Goal: Information Seeking & Learning: Learn about a topic

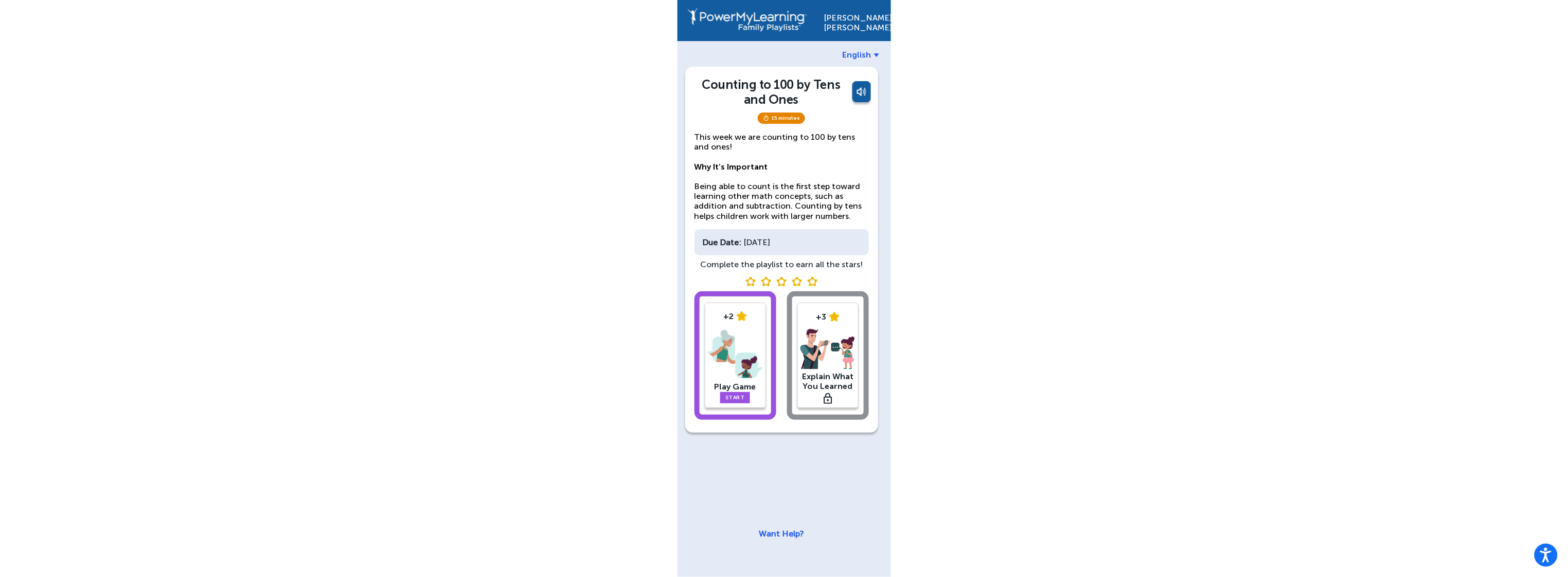
drag, startPoint x: 727, startPoint y: 246, endPoint x: 847, endPoint y: 247, distance: 120.0
click at [847, 247] on div "Due Date: [DATE]" at bounding box center [781, 242] width 175 height 26
click at [483, 193] on div "[PERSON_NAME] [DEMOGRAPHIC_DATA] Counting to 100 by Tens and Ones 15 minutes Th…" at bounding box center [784, 288] width 1568 height 577
drag, startPoint x: 750, startPoint y: 241, endPoint x: 653, endPoint y: 241, distance: 97.0
click at [653, 241] on div "[PERSON_NAME] [DEMOGRAPHIC_DATA] Counting to 100 by Tens and Ones 15 minutes Th…" at bounding box center [784, 288] width 1568 height 577
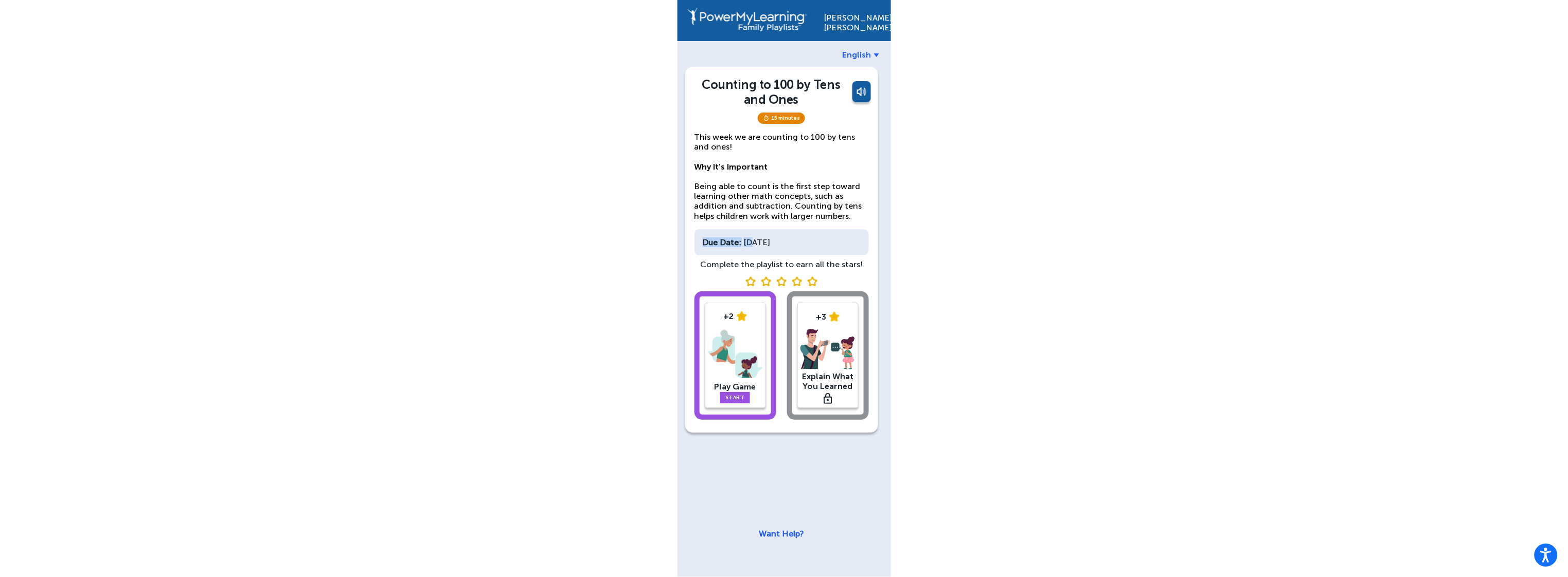
copy div "Due Date: M"
click at [523, 273] on div "[PERSON_NAME] [DEMOGRAPHIC_DATA] Counting to 100 by Tens and Ones 15 minutes Th…" at bounding box center [784, 288] width 1568 height 577
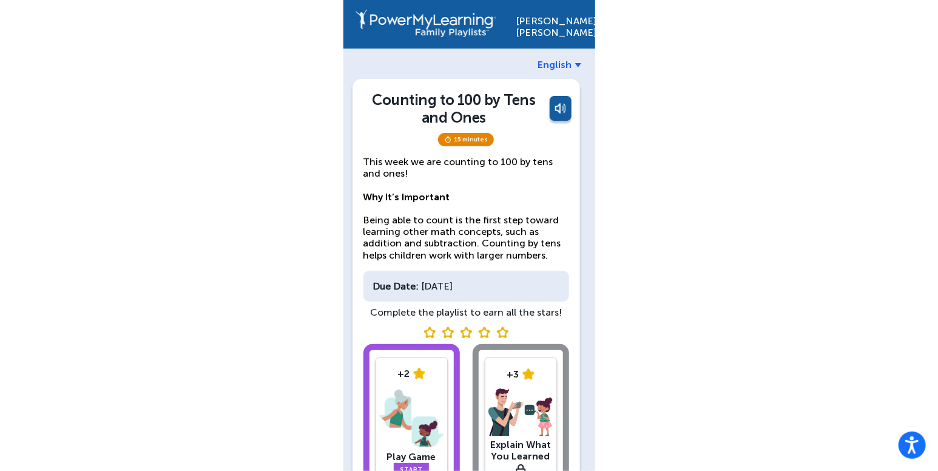
click at [235, 198] on div "[PERSON_NAME] [DEMOGRAPHIC_DATA] Counting to 100 by Tens and Ones 15 minutes Th…" at bounding box center [469, 276] width 938 height 553
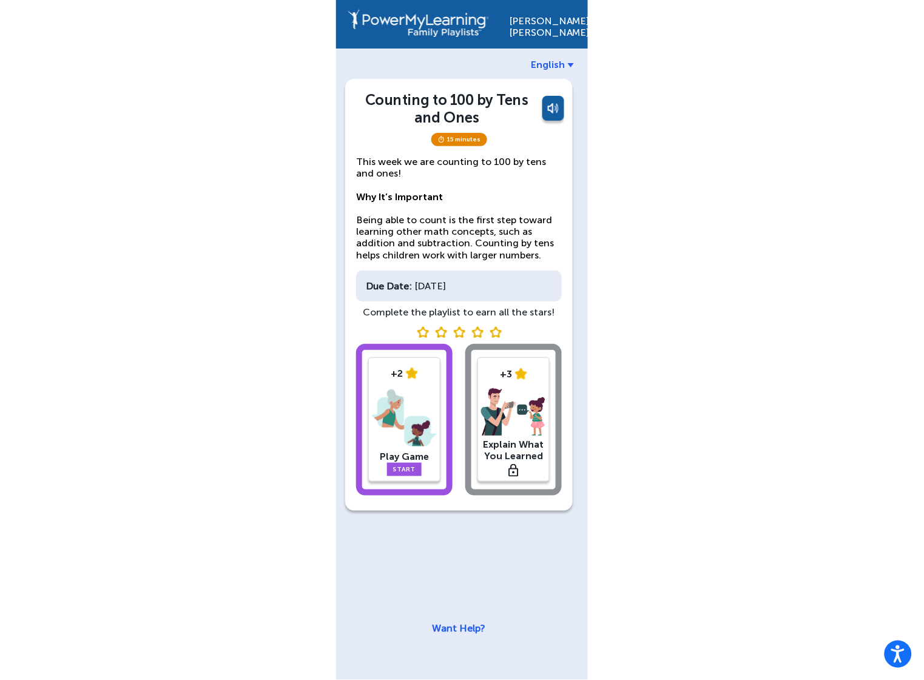
drag, startPoint x: 505, startPoint y: 284, endPoint x: 349, endPoint y: 283, distance: 156.6
click at [349, 283] on div "Counting to 100 by Tens and Ones 15 minutes This week we are counting to 100 by…" at bounding box center [459, 295] width 228 height 432
